Goal: Find specific page/section: Find specific page/section

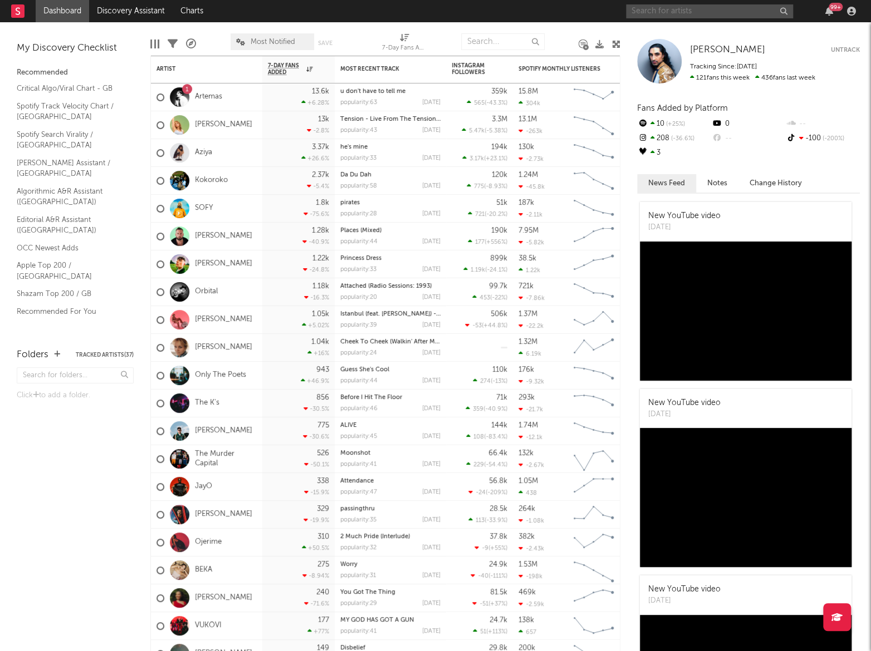
click at [664, 4] on input "text" at bounding box center [709, 11] width 167 height 14
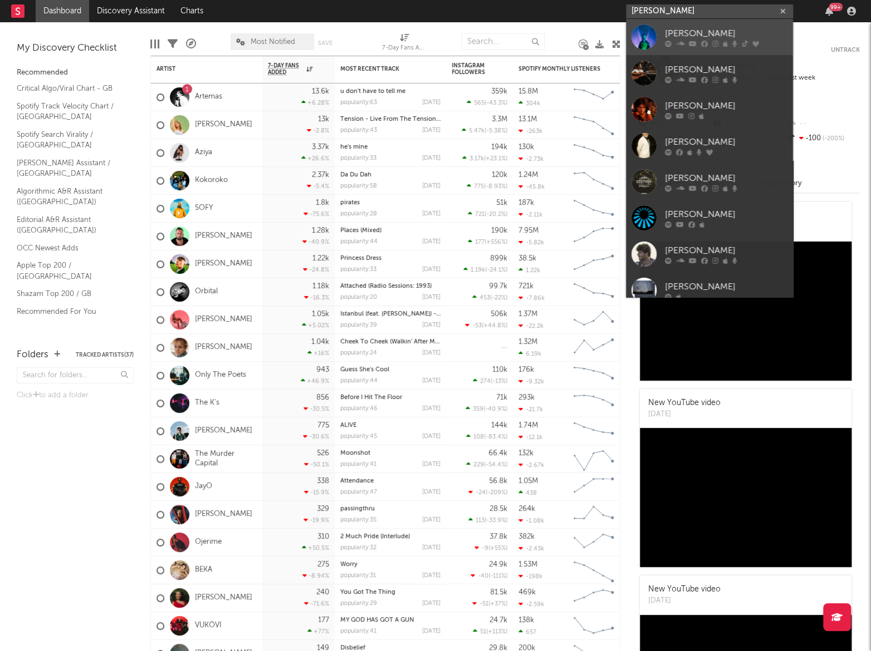
type input "[PERSON_NAME]"
click at [700, 28] on div "[PERSON_NAME]" at bounding box center [726, 33] width 122 height 13
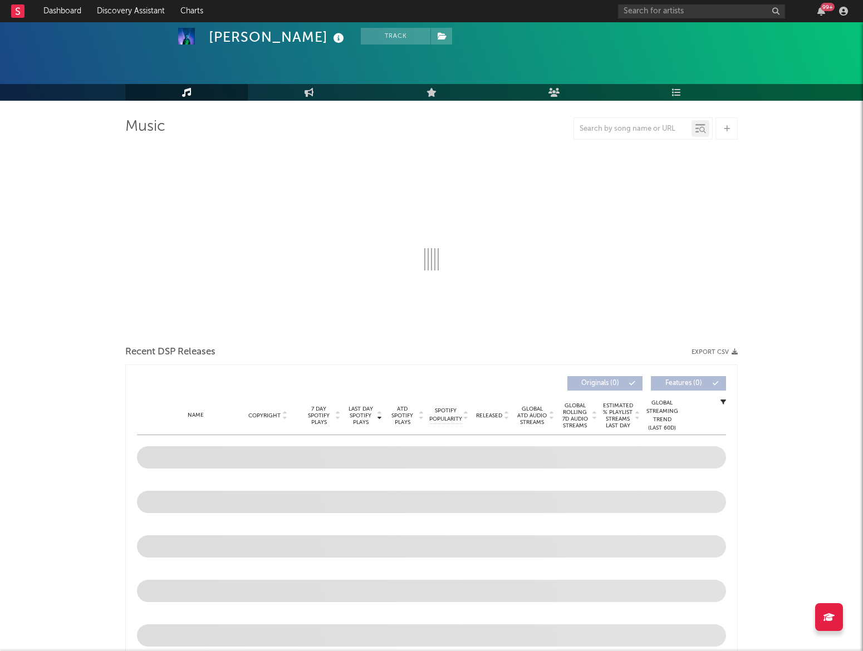
scroll to position [50, 0]
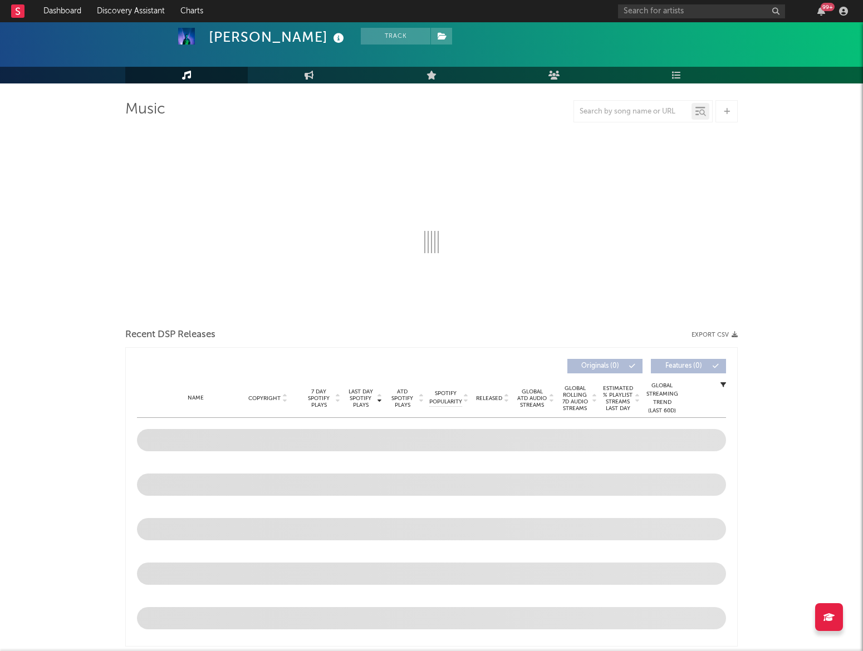
select select "6m"
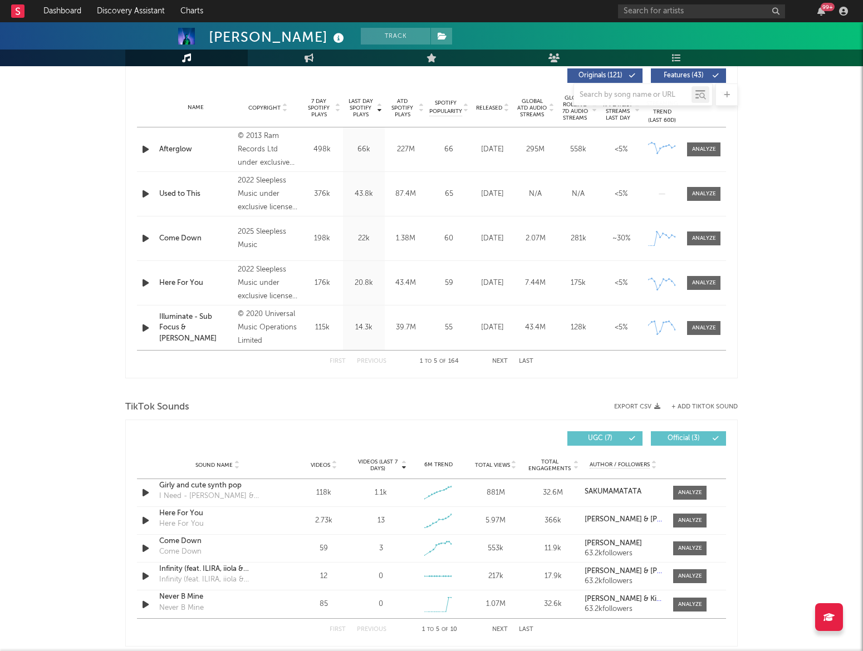
scroll to position [455, 0]
